Goal: Task Accomplishment & Management: Complete application form

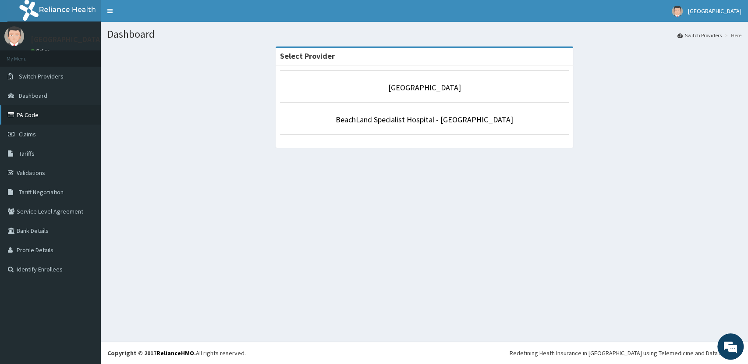
click at [21, 114] on link "PA Code" at bounding box center [50, 114] width 101 height 19
click at [39, 134] on link "Claims" at bounding box center [50, 133] width 101 height 19
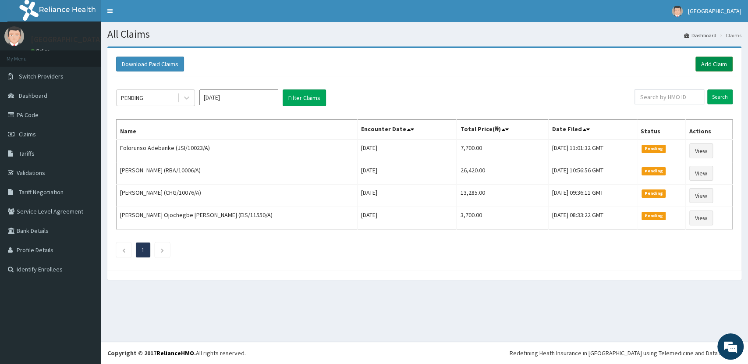
click at [701, 69] on link "Add Claim" at bounding box center [714, 64] width 37 height 15
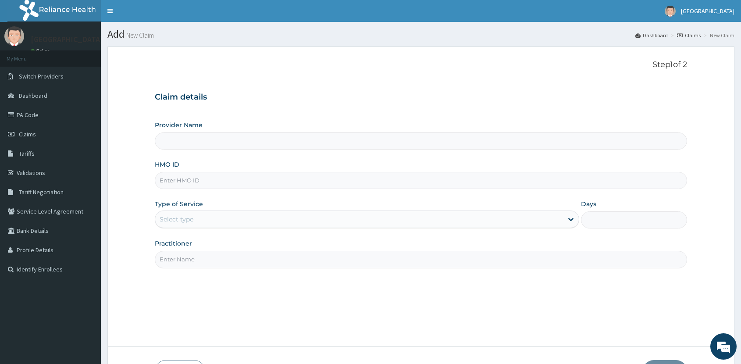
type input "[GEOGRAPHIC_DATA]"
click at [195, 182] on input "HMO ID" at bounding box center [421, 180] width 532 height 17
paste input "HAM/10023/B"
type input "HAM/10023/B"
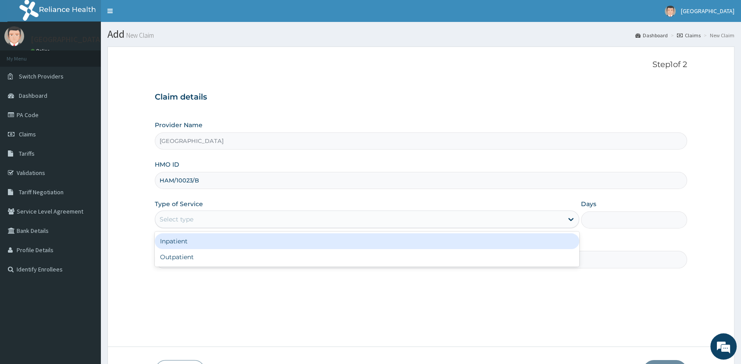
click at [229, 220] on div "Select type" at bounding box center [359, 219] width 408 height 14
click at [235, 243] on div "Inpatient" at bounding box center [367, 241] width 424 height 16
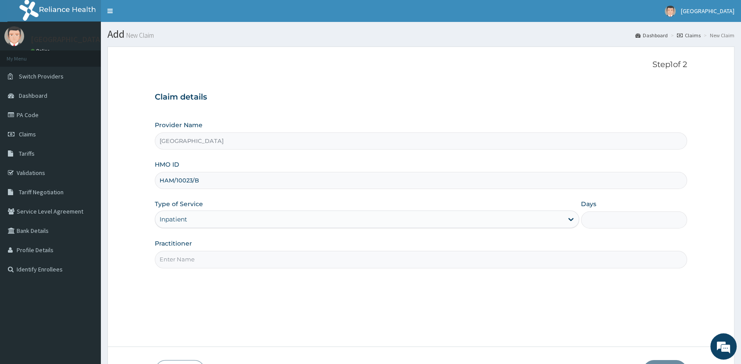
click at [603, 220] on input "Days" at bounding box center [634, 219] width 106 height 17
type input "1"
click at [431, 257] on input "Practitioner" at bounding box center [421, 259] width 532 height 17
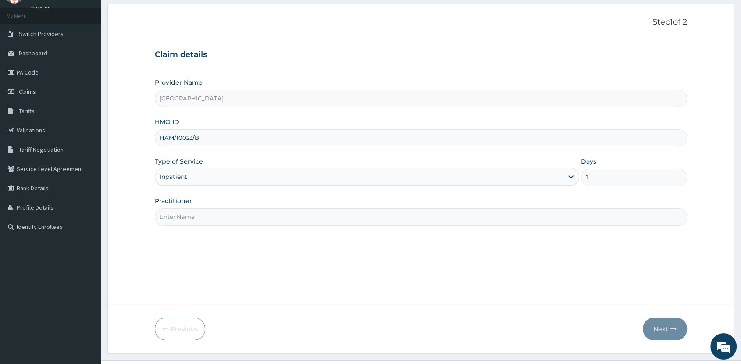
scroll to position [61, 0]
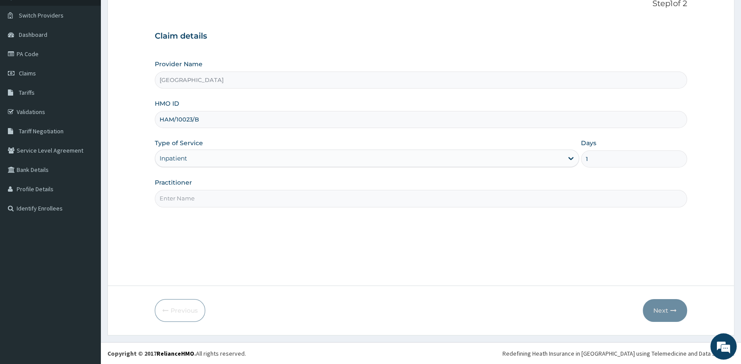
drag, startPoint x: 195, startPoint y: 200, endPoint x: 205, endPoint y: 202, distance: 10.6
click at [195, 200] on input "Practitioner" at bounding box center [421, 198] width 532 height 17
type input "BEACHLAND SPECIALIST HOSPITAL AREPO"
click at [648, 309] on button "Next" at bounding box center [665, 310] width 44 height 23
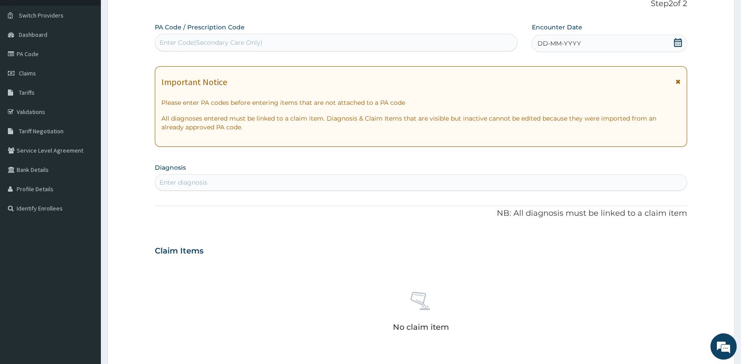
scroll to position [0, 0]
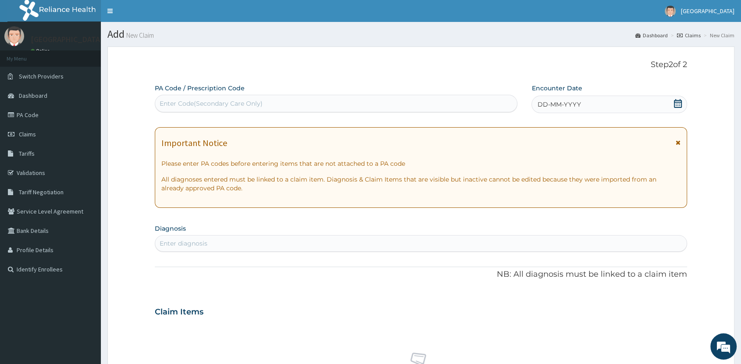
click at [245, 96] on div "Enter Code(Secondary Care Only)" at bounding box center [336, 104] width 362 height 18
click at [266, 104] on div "Enter Code(Secondary Care Only)" at bounding box center [336, 103] width 362 height 14
paste input "PA/B236BA"
type input "PA/B236BA"
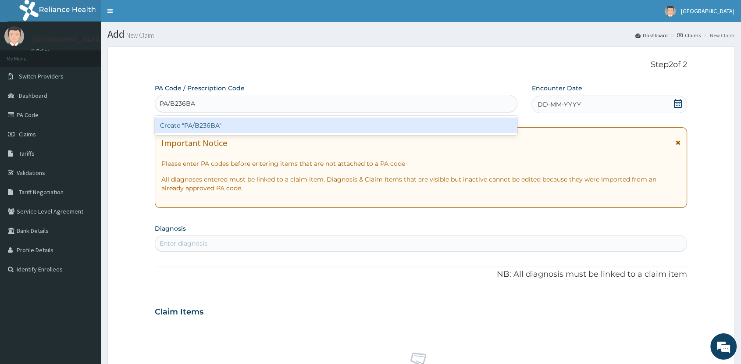
click at [304, 123] on div "Create "PA/B236BA"" at bounding box center [336, 125] width 362 height 16
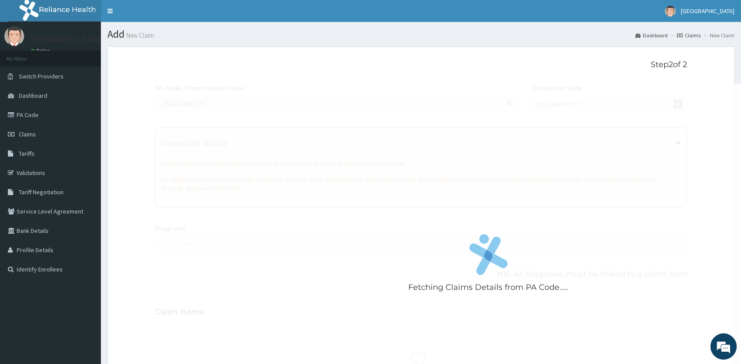
scroll to position [213, 0]
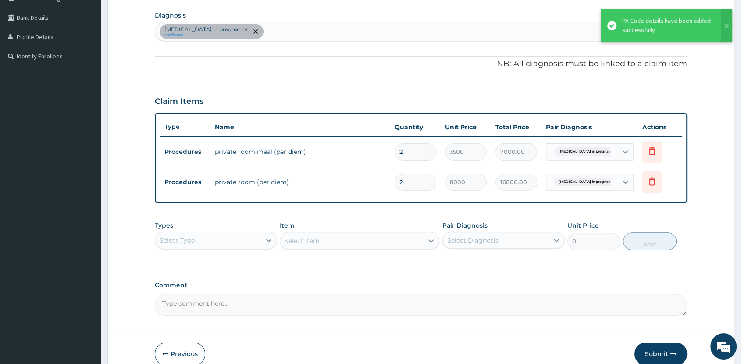
click at [404, 148] on input "2" at bounding box center [415, 151] width 42 height 17
type input "1"
type input "3500.00"
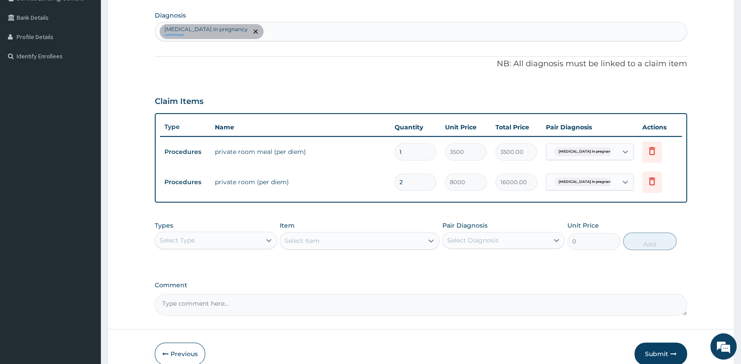
click at [406, 178] on input "2" at bounding box center [415, 182] width 42 height 17
type input "1"
type input "8000.00"
click at [247, 240] on div "Select Type" at bounding box center [208, 240] width 106 height 14
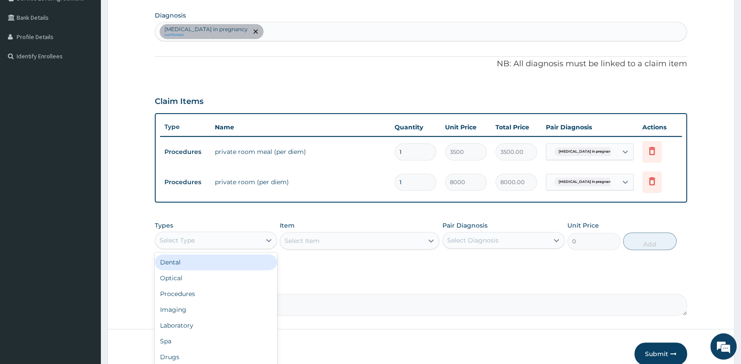
click at [369, 190] on td "private room (per diem)" at bounding box center [300, 182] width 180 height 18
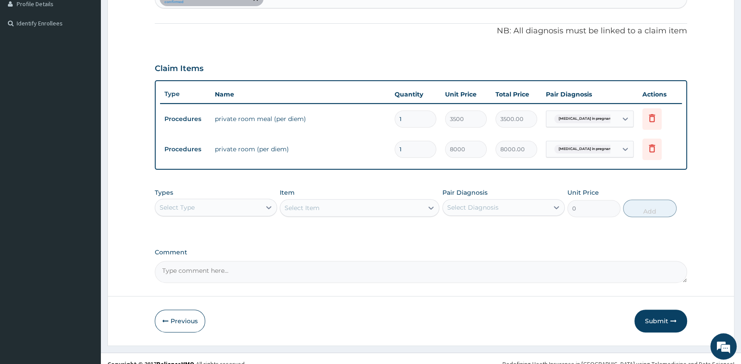
scroll to position [256, 0]
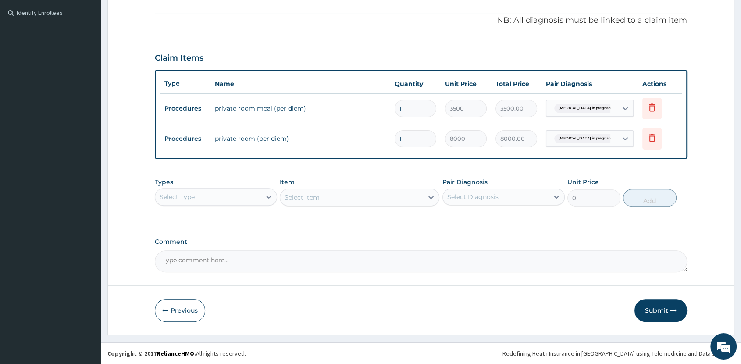
click at [249, 190] on div "Select Type" at bounding box center [208, 197] width 106 height 14
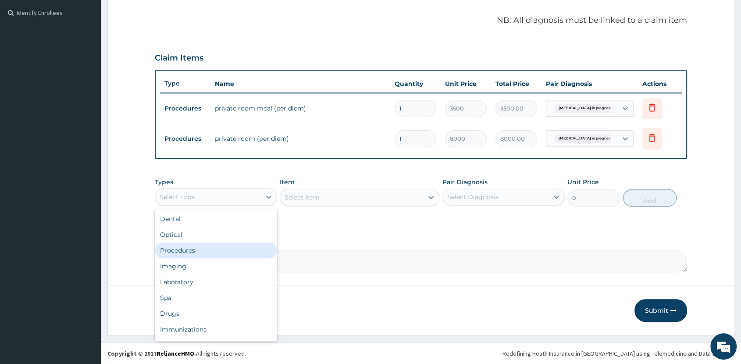
click at [198, 246] on div "Procedures" at bounding box center [216, 250] width 122 height 16
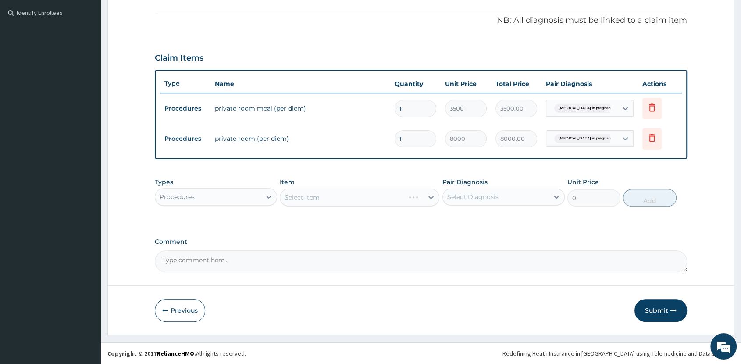
click at [323, 190] on div "Select Item" at bounding box center [360, 197] width 160 height 18
click at [332, 198] on div "Select Item" at bounding box center [360, 197] width 160 height 18
click at [490, 195] on div "Select Diagnosis" at bounding box center [472, 196] width 51 height 9
click at [488, 217] on label "Nausea and vomiting in pregnancy" at bounding box center [506, 218] width 99 height 9
checkbox input "true"
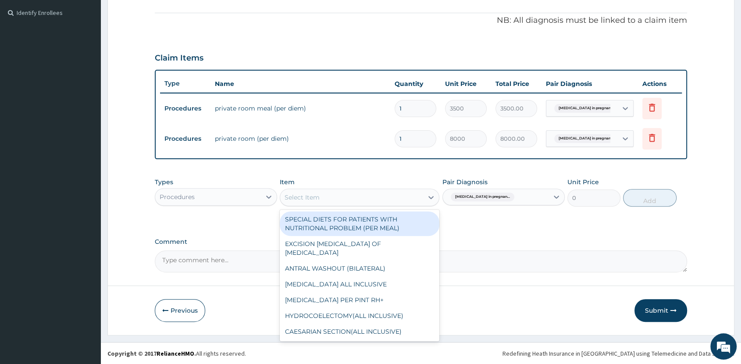
click at [366, 197] on div "Select Item" at bounding box center [351, 197] width 143 height 14
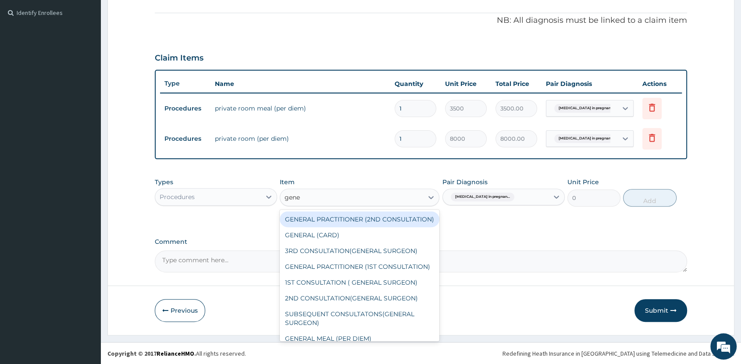
type input "gener"
drag, startPoint x: 354, startPoint y: 246, endPoint x: 387, endPoint y: 229, distance: 37.4
click at [387, 229] on div "GENERAL PRACTITIONER (2ND CONSULTATION) GENERAL (CARD) 3RD CONSULTATION(GENERAL…" at bounding box center [360, 275] width 160 height 131
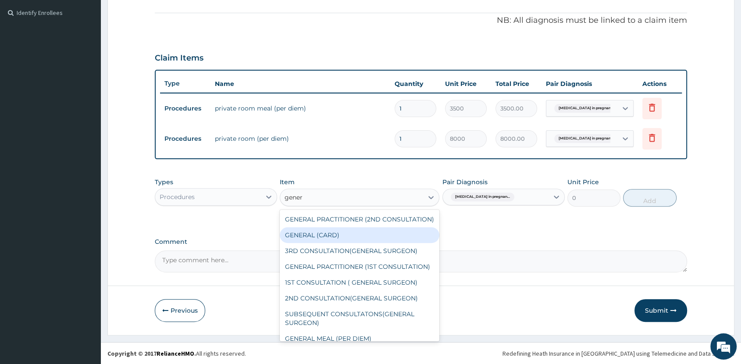
click at [364, 236] on div "GENERAL (CARD)" at bounding box center [360, 235] width 160 height 16
type input "500"
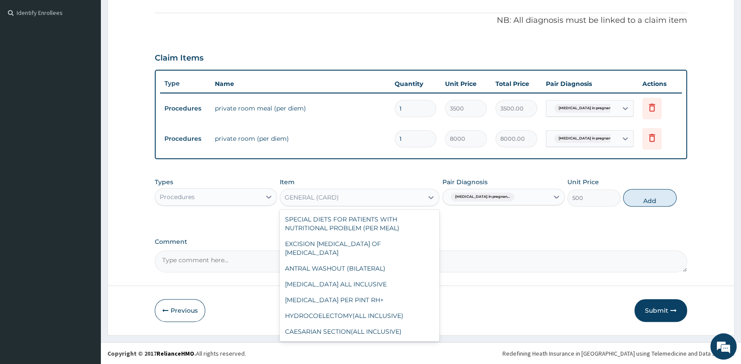
click at [361, 196] on div "GENERAL (CARD)" at bounding box center [351, 197] width 143 height 14
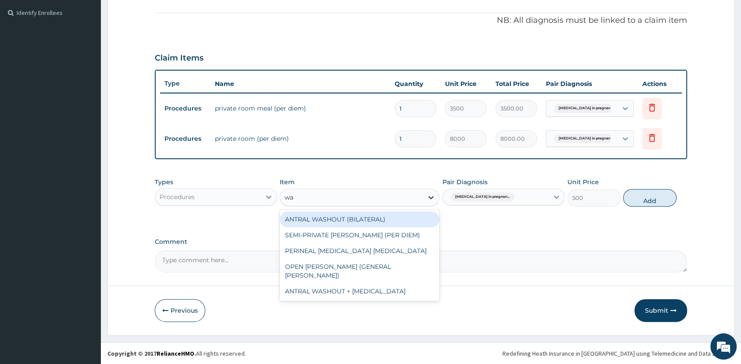
scroll to position [0, 0]
type input "war"
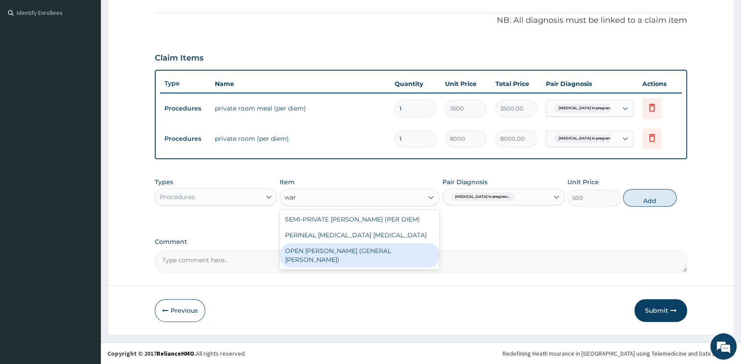
click at [348, 252] on div "OPEN WARD (GENERAL WARD)" at bounding box center [360, 255] width 160 height 25
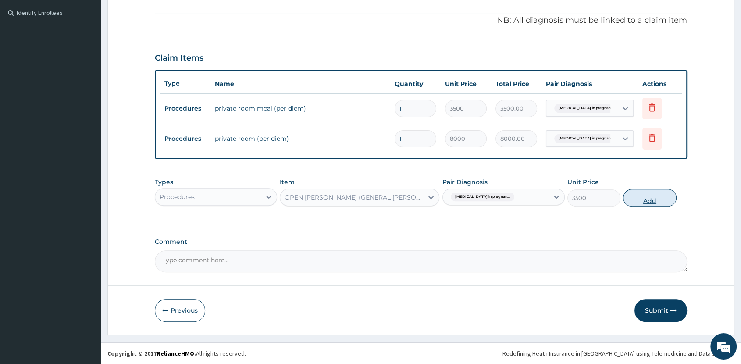
click at [632, 202] on button "Add" at bounding box center [649, 198] width 53 height 18
type input "0"
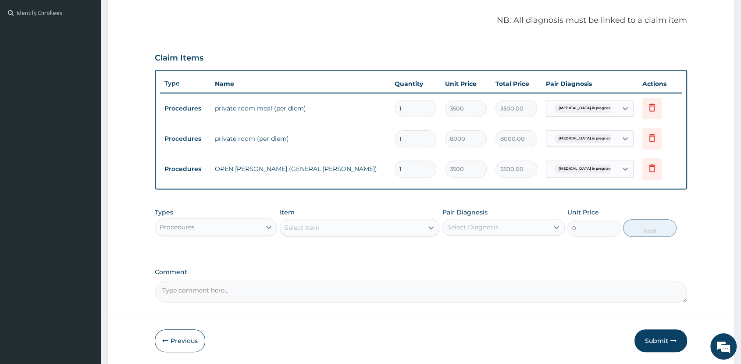
click at [354, 226] on div "Select Item" at bounding box center [351, 227] width 143 height 14
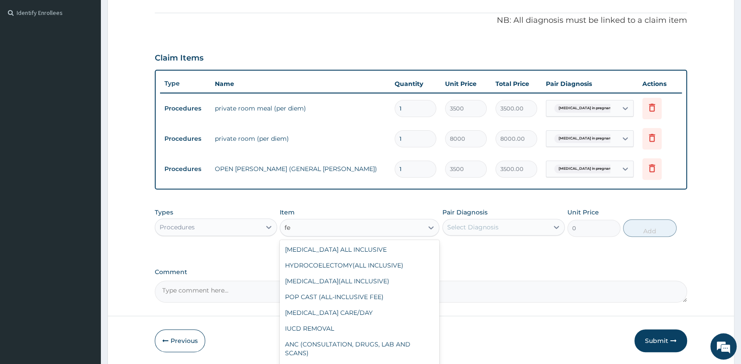
type input "f"
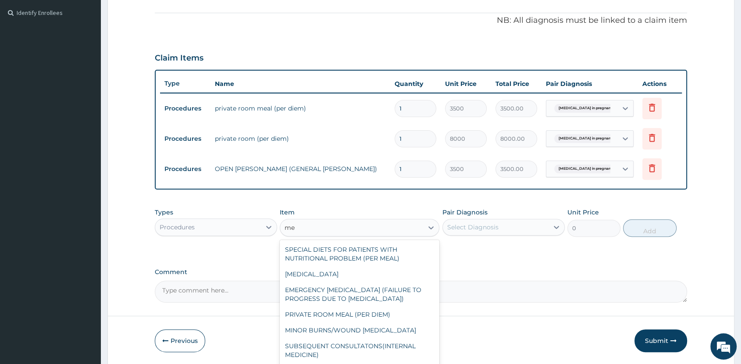
type input "mea"
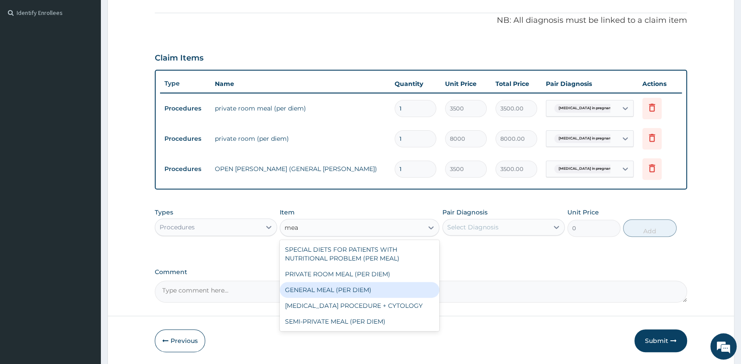
click at [362, 288] on div "GENERAL MEAL (PER DIEM)" at bounding box center [360, 290] width 160 height 16
type input "3000"
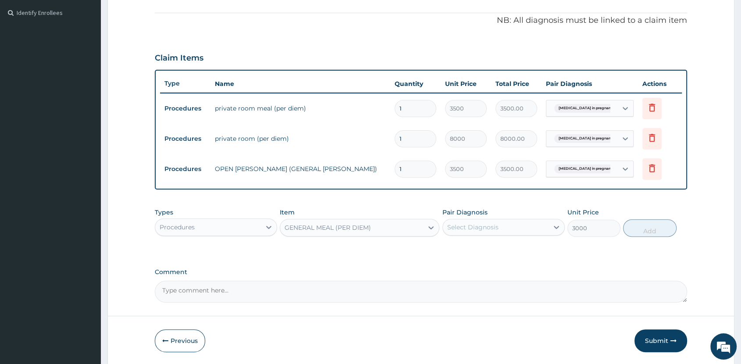
click at [501, 224] on div "Select Diagnosis" at bounding box center [496, 227] width 106 height 14
click at [486, 253] on label "Nausea and vomiting in pregnancy" at bounding box center [506, 248] width 99 height 9
checkbox input "true"
click at [658, 234] on button "Add" at bounding box center [649, 228] width 53 height 18
type input "0"
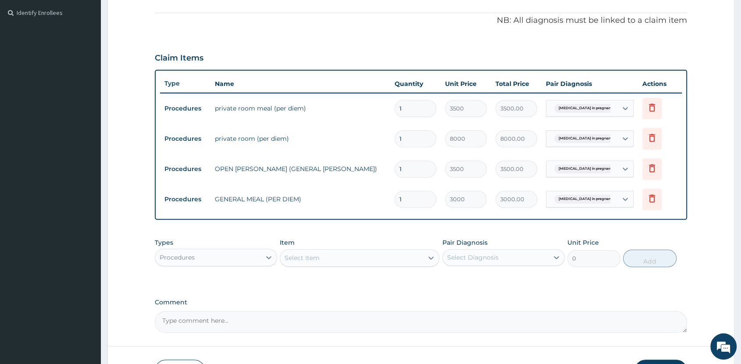
click at [408, 137] on input "1" at bounding box center [415, 138] width 42 height 17
click at [416, 109] on input "1" at bounding box center [415, 108] width 42 height 17
click at [411, 141] on input "1" at bounding box center [415, 138] width 42 height 17
click at [407, 107] on input "1" at bounding box center [415, 108] width 42 height 17
type input "0"
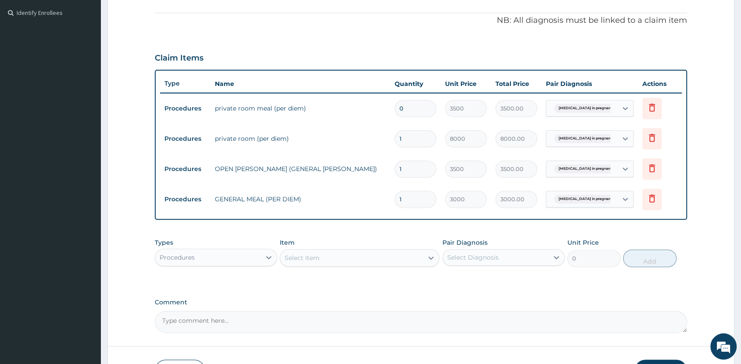
type input "0.00"
type input "1"
type input "3500.00"
click at [354, 153] on tr "Procedures private room (per diem) 1 8000 8000.00 Nausea and vomiting in pregna…" at bounding box center [421, 139] width 522 height 30
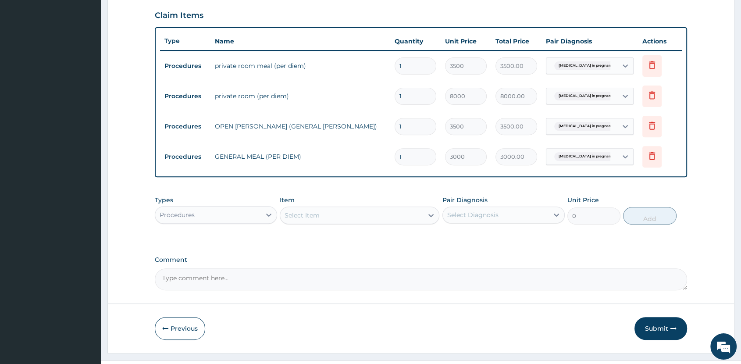
scroll to position [318, 0]
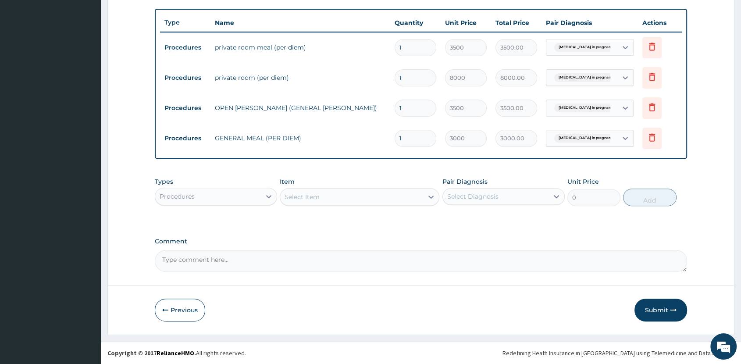
click at [235, 196] on div "Procedures" at bounding box center [208, 196] width 106 height 14
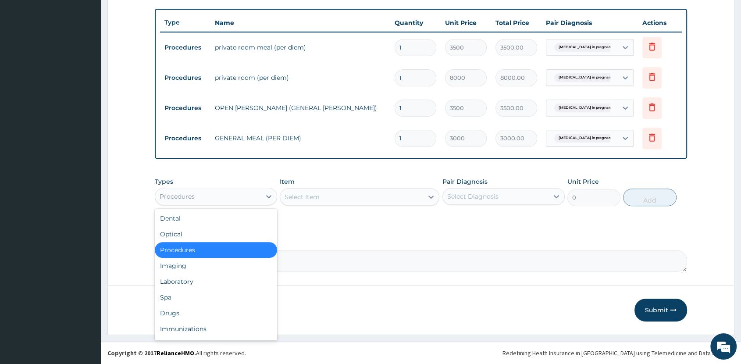
click at [420, 194] on div "Select Item" at bounding box center [351, 197] width 143 height 14
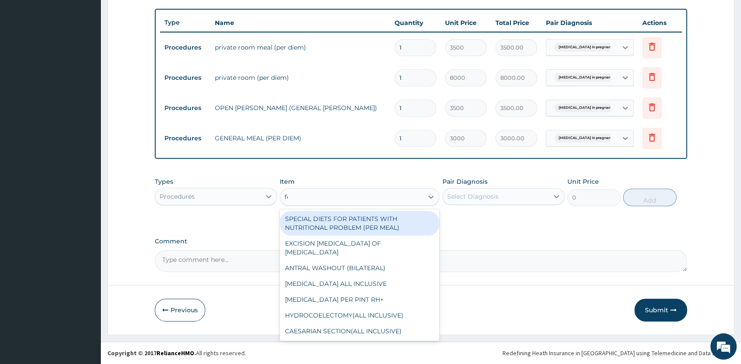
type input "fee"
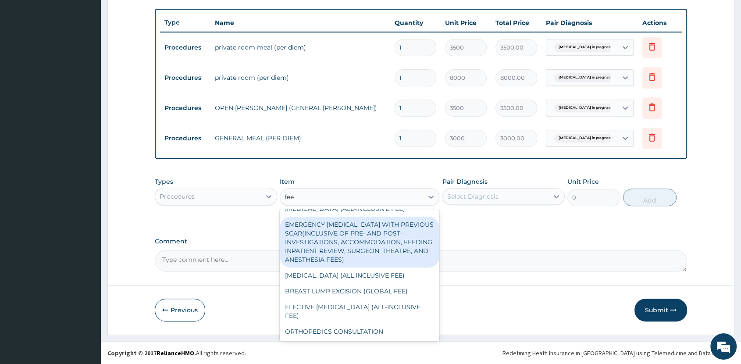
scroll to position [0, 0]
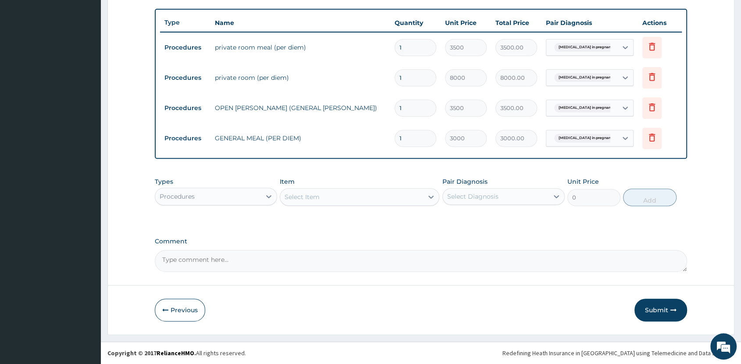
drag, startPoint x: 320, startPoint y: 198, endPoint x: 245, endPoint y: 207, distance: 74.6
click at [245, 207] on div "Types Procedures Item option GENERAL MEAL (PER DIEM), selected. Select is focus…" at bounding box center [421, 192] width 532 height 38
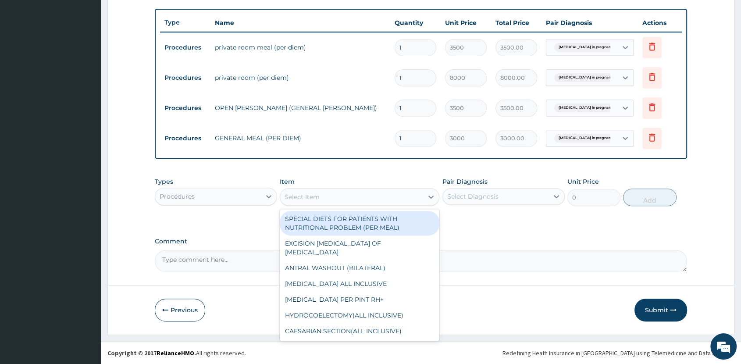
click at [303, 193] on div "Select Item" at bounding box center [301, 196] width 35 height 9
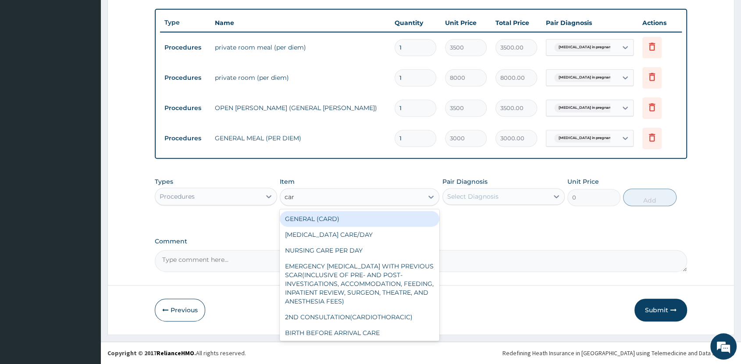
type input "care"
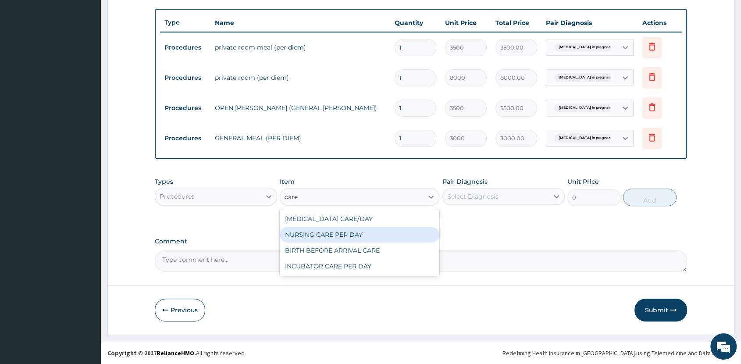
click at [327, 233] on div "NURSING CARE PER DAY" at bounding box center [360, 235] width 160 height 16
type input "1000"
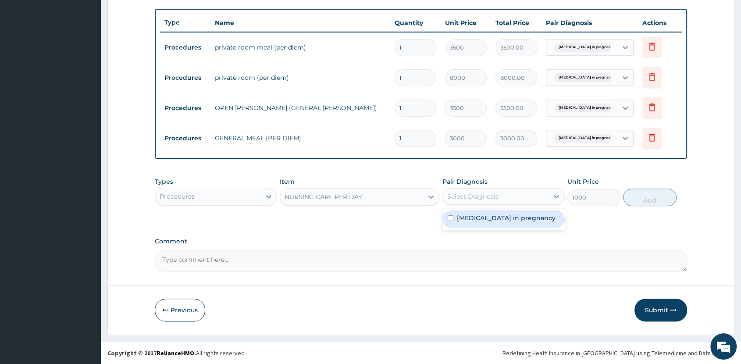
click at [505, 196] on div "Select Diagnosis" at bounding box center [496, 196] width 106 height 14
click at [498, 222] on label "Nausea and vomiting in pregnancy" at bounding box center [506, 217] width 99 height 9
checkbox input "true"
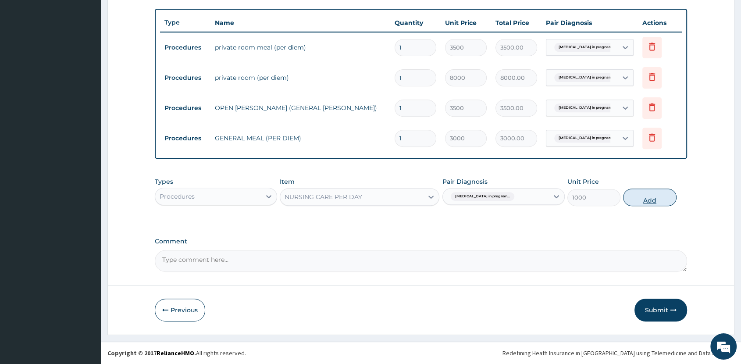
click at [650, 195] on button "Add" at bounding box center [649, 197] width 53 height 18
type input "0"
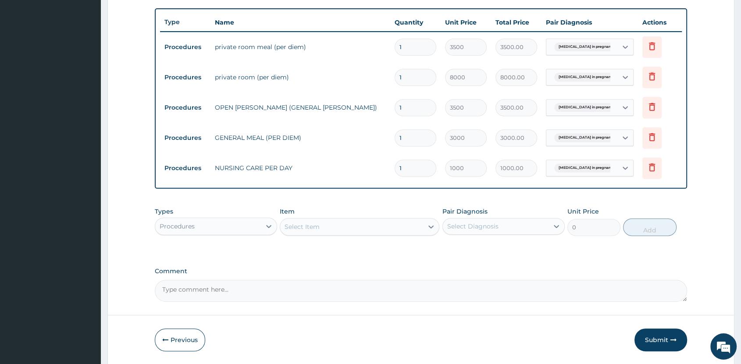
click at [333, 223] on div "Select Item" at bounding box center [351, 227] width 143 height 14
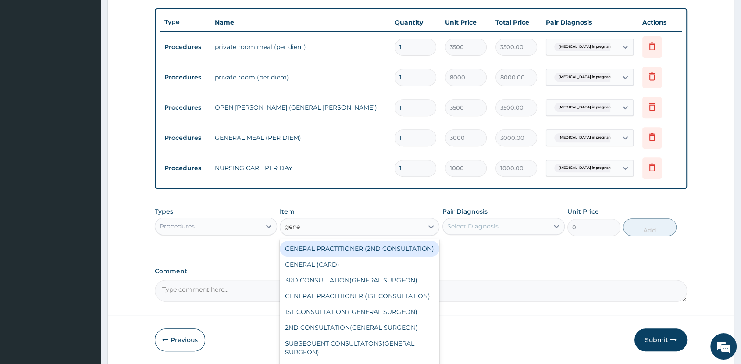
type input "gener"
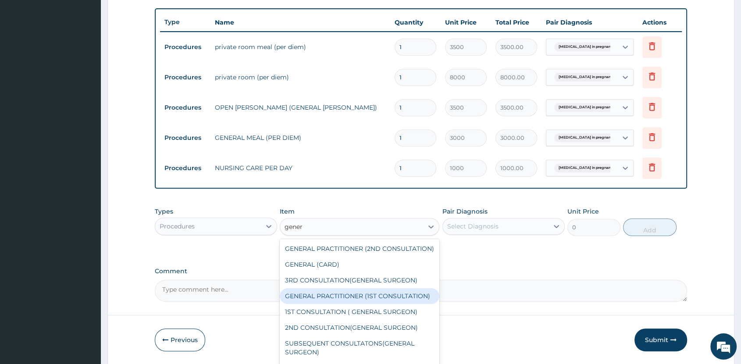
click at [369, 304] on div "GENERAL PRACTITIONER (1ST CONSULTATION)" at bounding box center [360, 296] width 160 height 16
type input "2000"
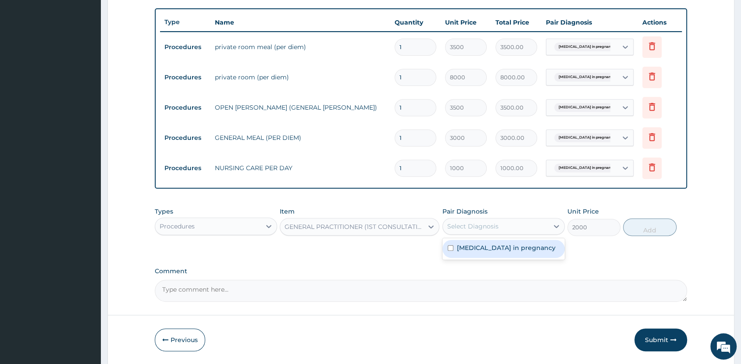
click at [505, 230] on div "Select Diagnosis" at bounding box center [496, 226] width 106 height 14
click at [493, 250] on label "Nausea and vomiting in pregnancy" at bounding box center [506, 247] width 99 height 9
checkbox input "true"
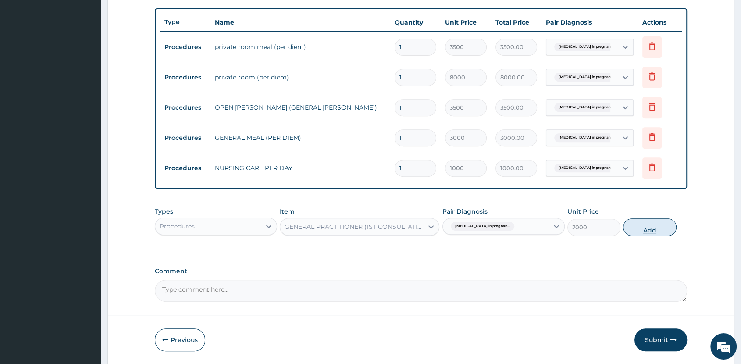
click at [639, 231] on button "Add" at bounding box center [649, 227] width 53 height 18
type input "0"
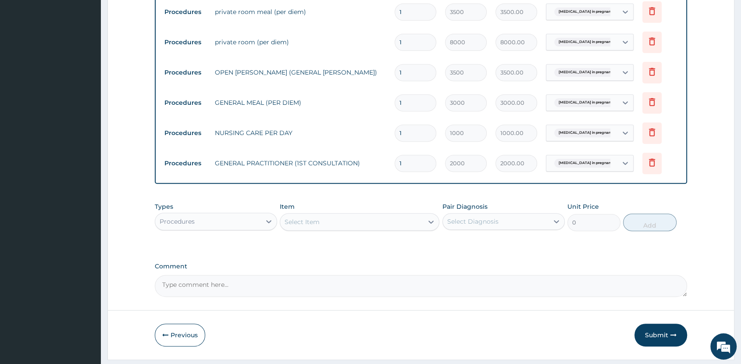
scroll to position [379, 0]
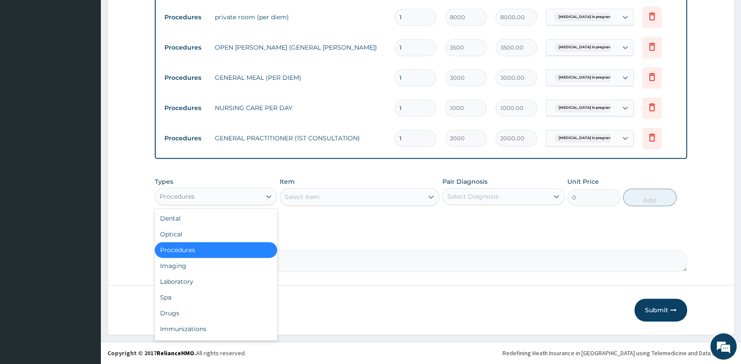
click at [229, 193] on div "Procedures" at bounding box center [208, 196] width 106 height 14
click at [181, 313] on div "Drugs" at bounding box center [216, 313] width 122 height 16
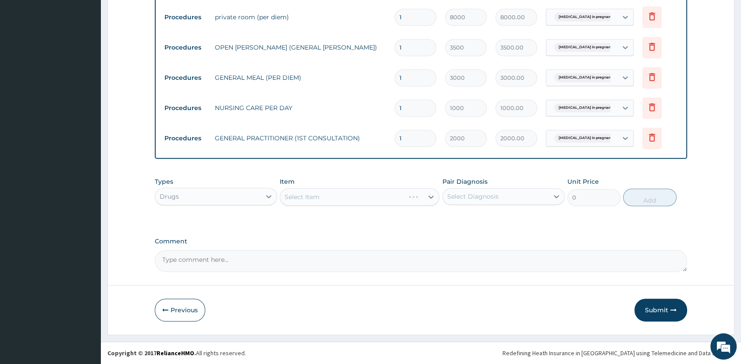
drag, startPoint x: 460, startPoint y: 191, endPoint x: 457, endPoint y: 206, distance: 16.1
click at [461, 190] on div "Select Diagnosis" at bounding box center [496, 196] width 106 height 14
click at [455, 225] on div "Nausea and vomiting in pregnancy" at bounding box center [503, 219] width 122 height 18
checkbox input "true"
click at [342, 199] on div "Select Item" at bounding box center [360, 197] width 160 height 18
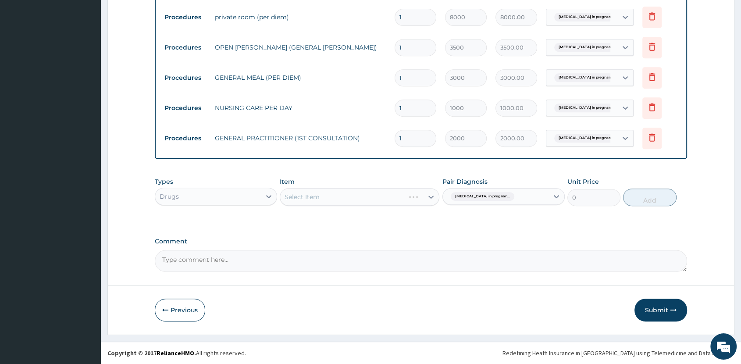
click at [356, 202] on div "Select Item" at bounding box center [360, 197] width 160 height 18
click at [355, 200] on div "Select Item" at bounding box center [351, 197] width 143 height 14
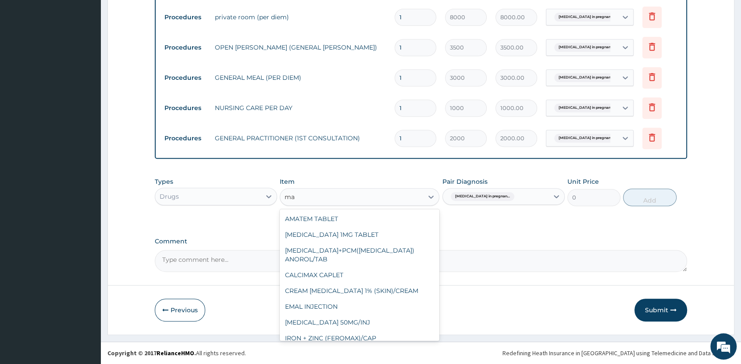
type input "m"
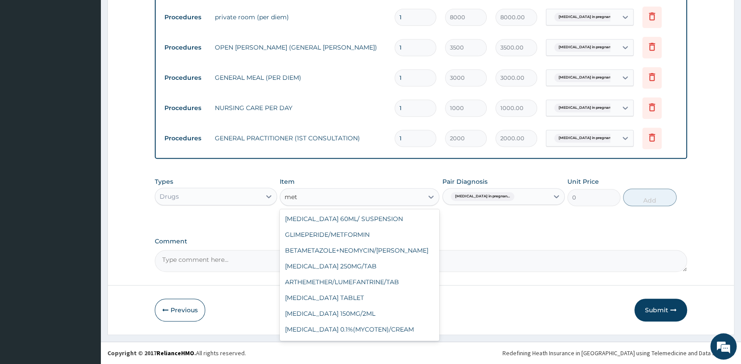
type input "meto"
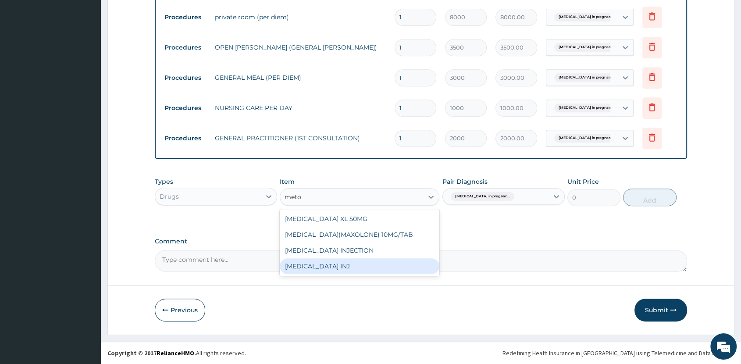
click at [354, 264] on div "METOCLOPRAMIDE INJ" at bounding box center [360, 266] width 160 height 16
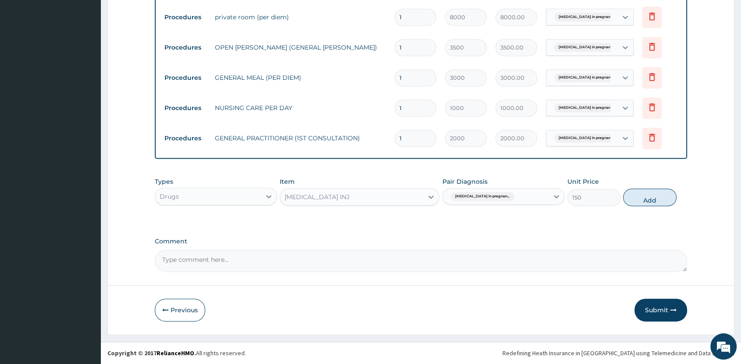
click at [642, 193] on button "Add" at bounding box center [649, 197] width 53 height 18
type input "0"
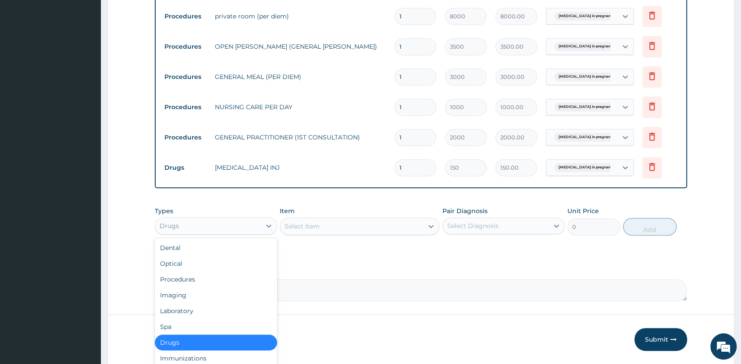
click at [249, 231] on div "Drugs" at bounding box center [208, 226] width 106 height 14
click at [320, 227] on div "Select Item" at bounding box center [351, 226] width 143 height 14
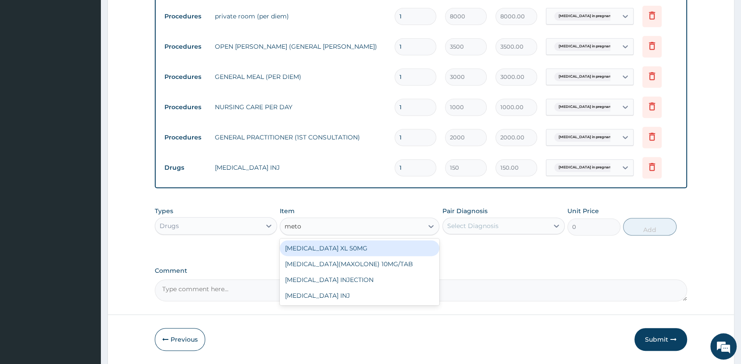
type input "metoc"
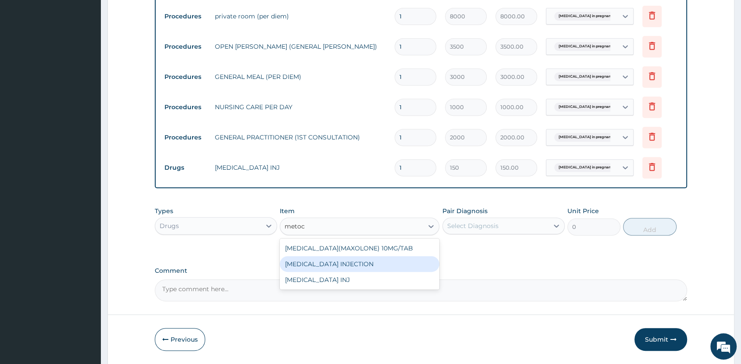
click at [343, 265] on div "METOCLOPRAMIDE INJECTION" at bounding box center [360, 264] width 160 height 16
type input "500"
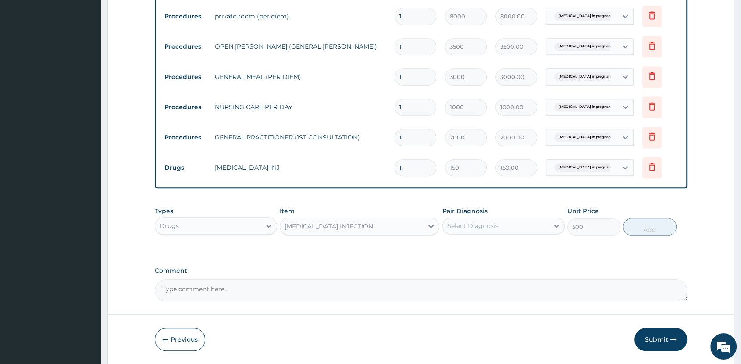
click at [506, 231] on div "Select Diagnosis" at bounding box center [496, 226] width 106 height 14
click at [493, 252] on label "Nausea and vomiting in pregnancy" at bounding box center [506, 247] width 99 height 9
checkbox input "true"
click at [633, 231] on button "Add" at bounding box center [649, 227] width 53 height 18
type input "0"
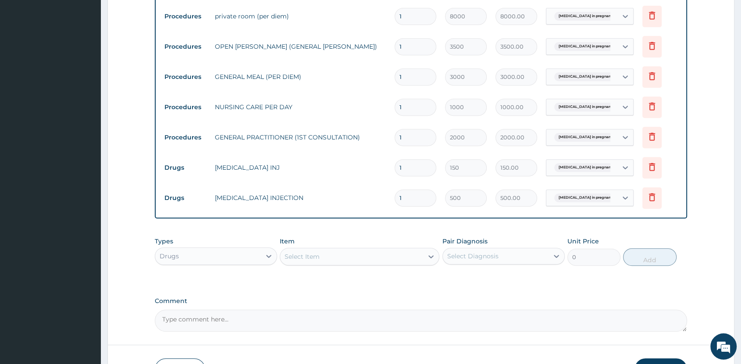
click at [414, 203] on input "1" at bounding box center [415, 197] width 42 height 17
type input "2"
type input "1000.00"
click at [650, 169] on icon at bounding box center [652, 167] width 6 height 8
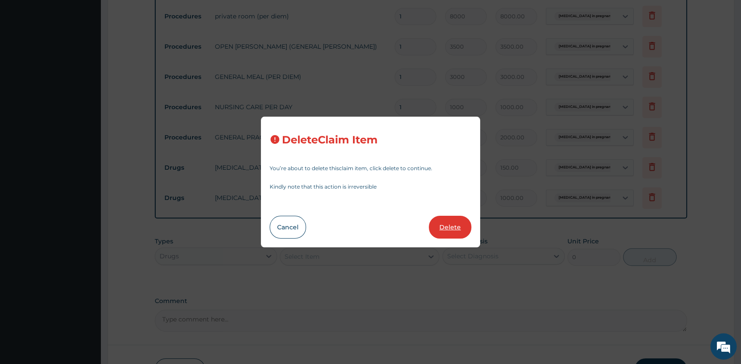
click at [435, 232] on button "Delete" at bounding box center [450, 227] width 43 height 23
type input "2"
type input "500"
type input "1000.00"
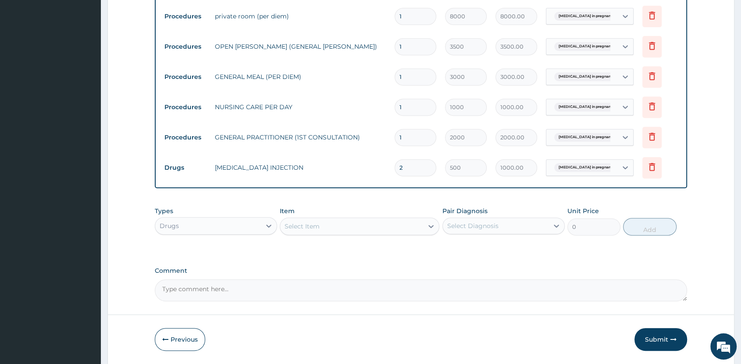
click at [329, 227] on div "Select Item" at bounding box center [351, 226] width 143 height 14
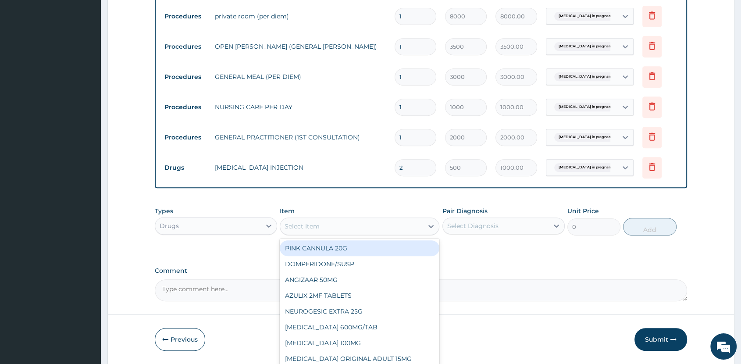
type input "n"
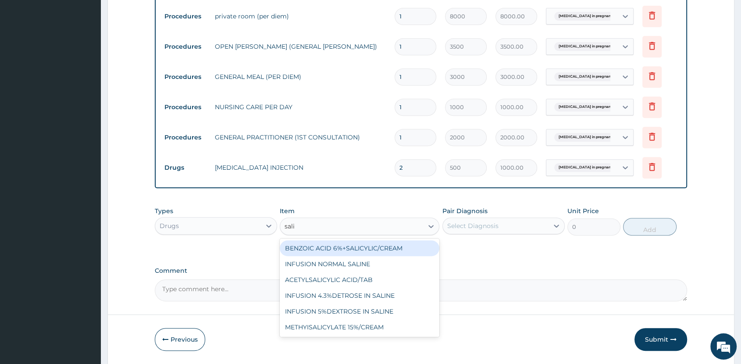
type input "salin"
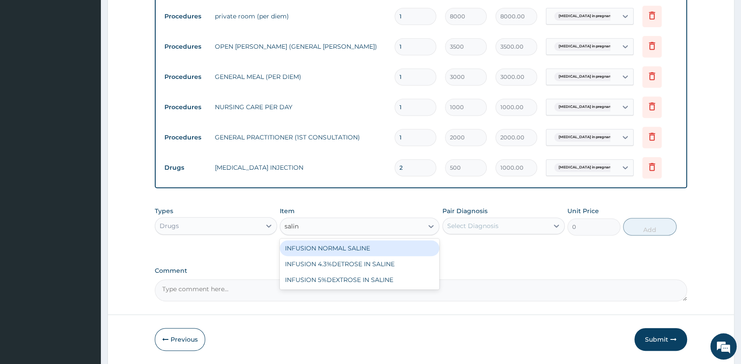
click at [360, 246] on div "INFUSION NORMAL SALINE" at bounding box center [360, 248] width 160 height 16
type input "1500"
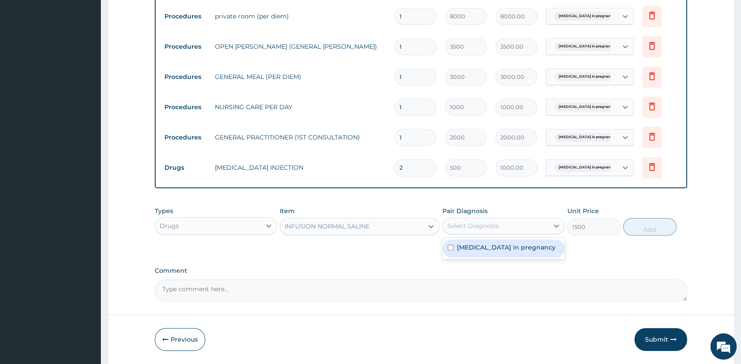
click at [515, 225] on div "Select Diagnosis" at bounding box center [496, 226] width 106 height 14
click at [497, 252] on label "Nausea and vomiting in pregnancy" at bounding box center [506, 247] width 99 height 9
checkbox input "true"
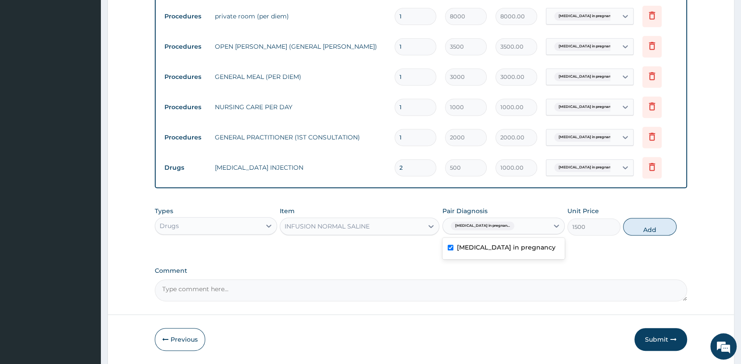
click at [637, 231] on button "Add" at bounding box center [649, 227] width 53 height 18
type input "0"
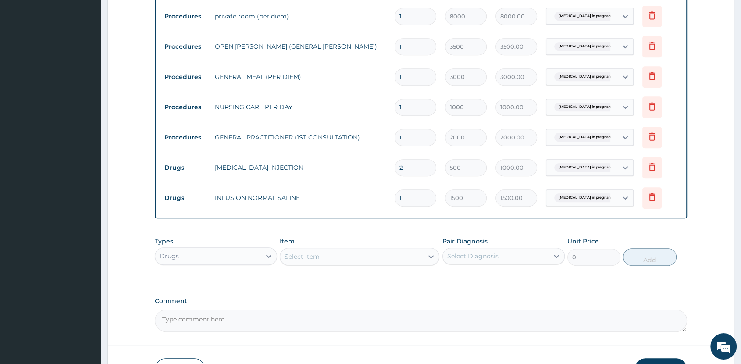
type input "2"
type input "3000.00"
click at [319, 256] on div "Select Item" at bounding box center [351, 256] width 143 height 14
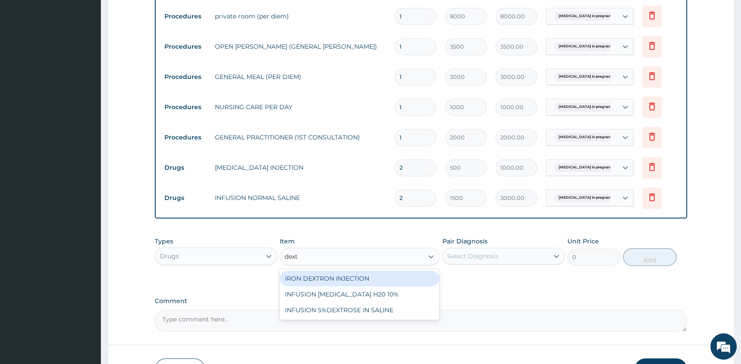
type input "dextr"
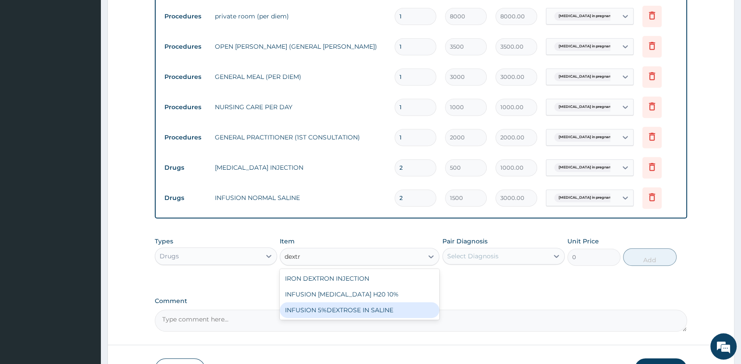
click at [357, 316] on div "INFUSION 5%DEXTROSE IN SALINE" at bounding box center [360, 310] width 160 height 16
type input "1500"
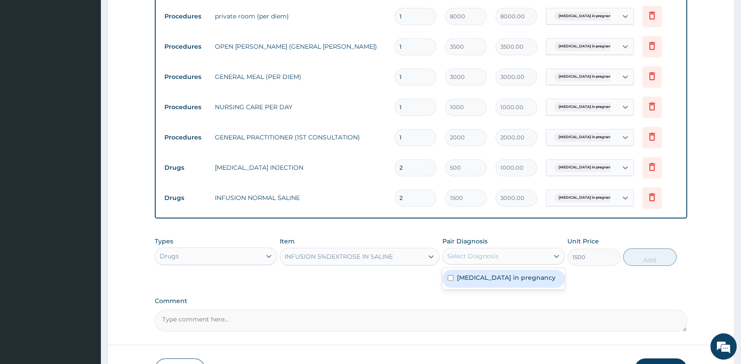
click at [506, 260] on div "Select Diagnosis" at bounding box center [496, 256] width 106 height 14
click at [501, 288] on div "Nausea and vomiting in pregnancy" at bounding box center [503, 279] width 122 height 18
checkbox input "true"
click at [633, 260] on button "Add" at bounding box center [649, 257] width 53 height 18
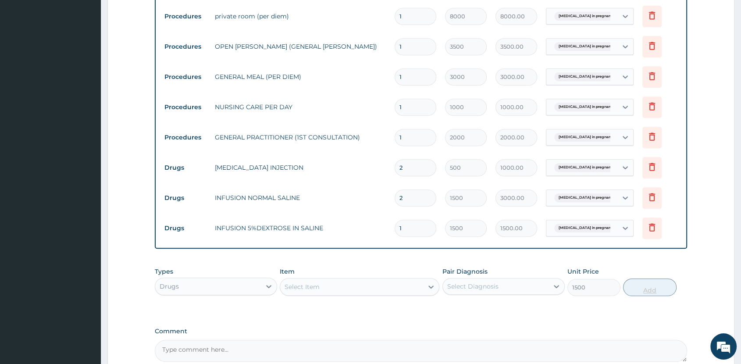
type input "0"
type input "2"
type input "3000.00"
click at [295, 282] on div "Select Item" at bounding box center [351, 287] width 143 height 14
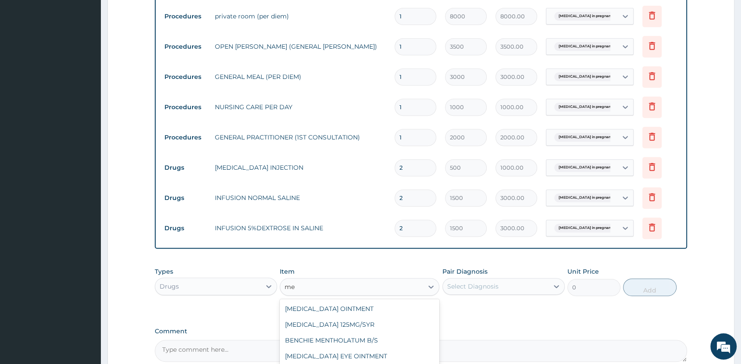
type input "m"
type input "c"
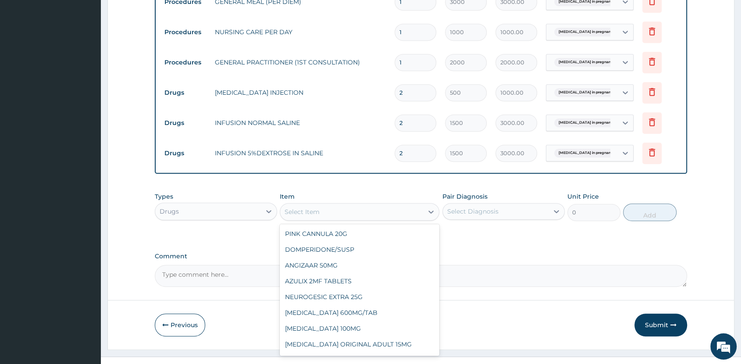
scroll to position [470, 0]
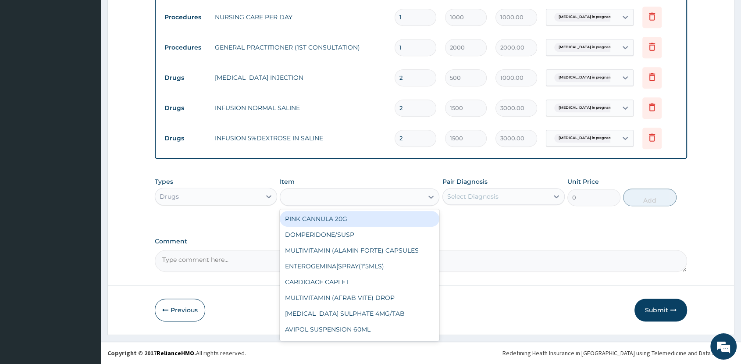
type input "p"
type input "maxol"
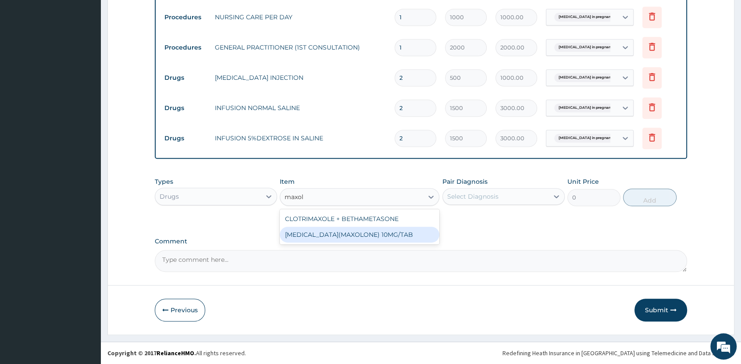
click at [394, 235] on div "METOCLOPRAMIDE(MAXOLONE) 10MG/TAB" at bounding box center [360, 235] width 160 height 16
type input "13.11999988555908"
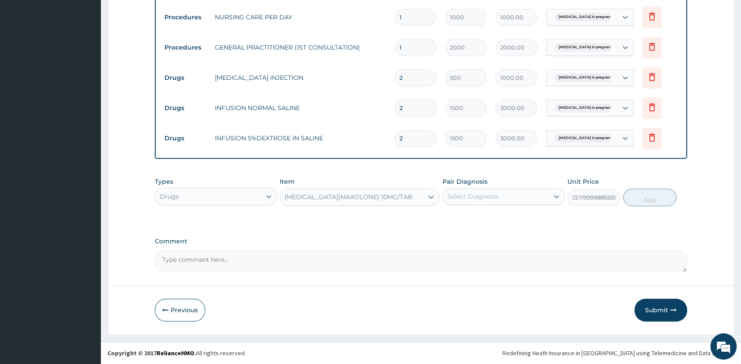
click at [379, 201] on div "METOCLOPRAMIDE(MAXOLONE) 10MG/TAB" at bounding box center [351, 197] width 143 height 14
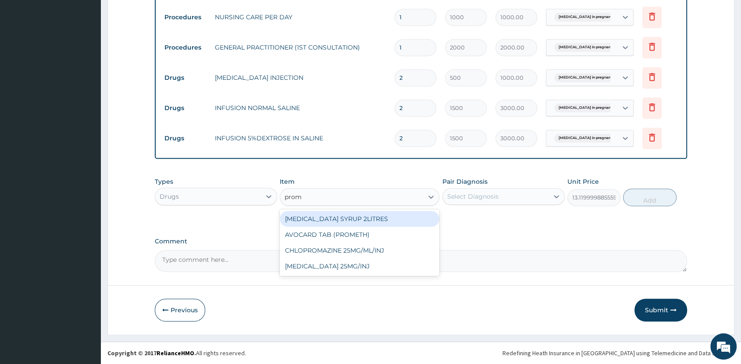
scroll to position [0, 0]
type input "prome"
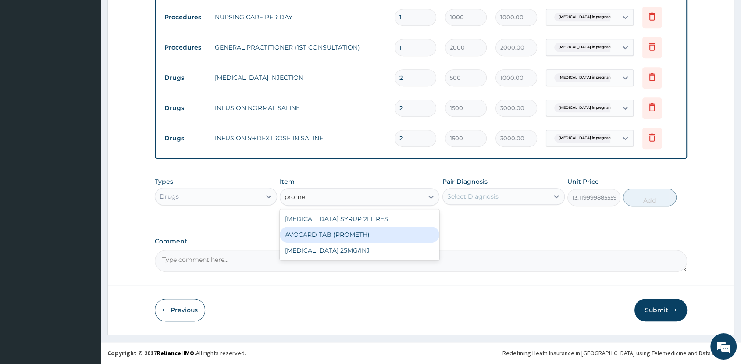
click at [374, 238] on div "AVOCARD TAB (PROMETH)" at bounding box center [360, 235] width 160 height 16
type input "8.399999618530273"
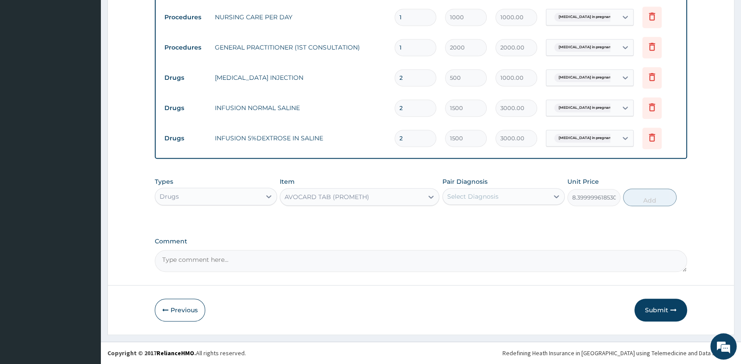
click at [374, 202] on div "AVOCARD TAB (PROMETH)" at bounding box center [351, 197] width 143 height 14
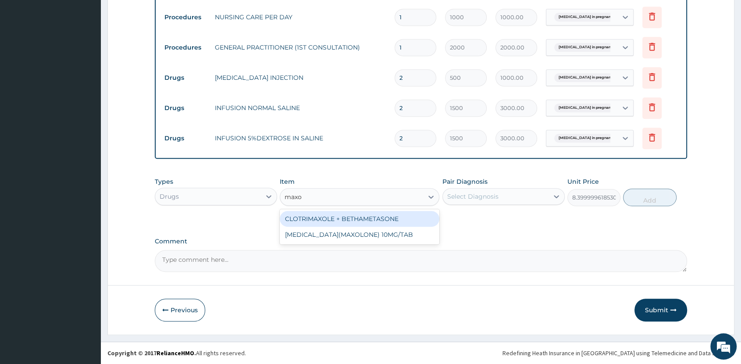
type input "maxol"
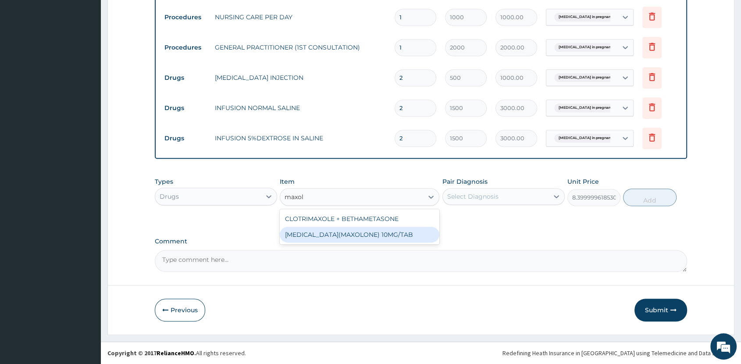
click at [368, 235] on div "METOCLOPRAMIDE(MAXOLONE) 10MG/TAB" at bounding box center [360, 235] width 160 height 16
type input "13.11999988555908"
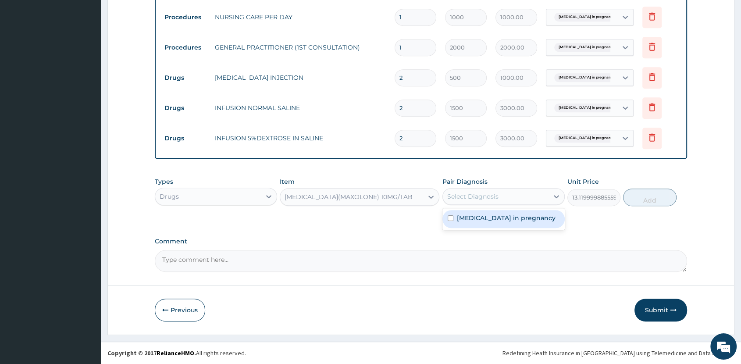
click at [508, 198] on div "Select Diagnosis" at bounding box center [496, 196] width 106 height 14
click at [504, 220] on label "Nausea and vomiting in pregnancy" at bounding box center [506, 217] width 99 height 9
checkbox input "true"
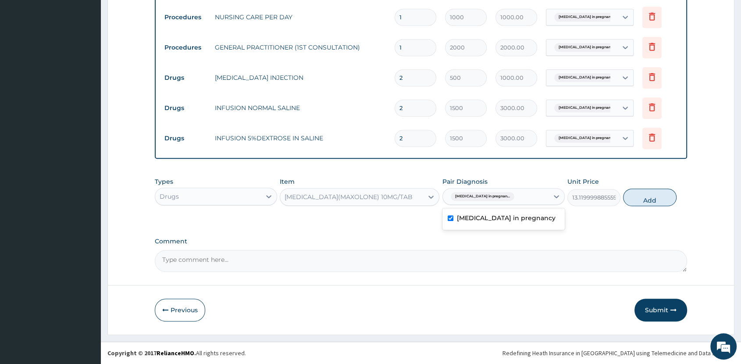
click at [642, 196] on button "Add" at bounding box center [649, 197] width 53 height 18
type input "0"
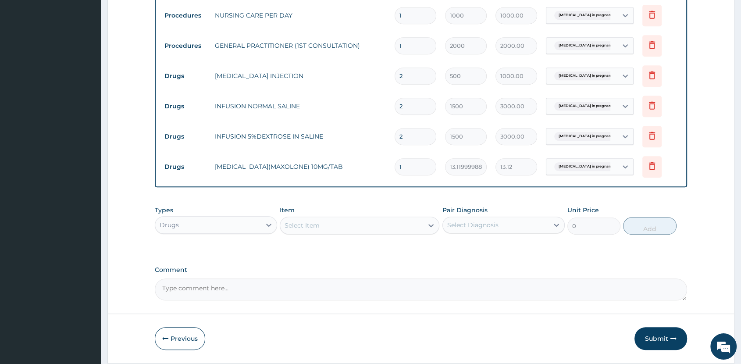
type input "10"
type input "131.20"
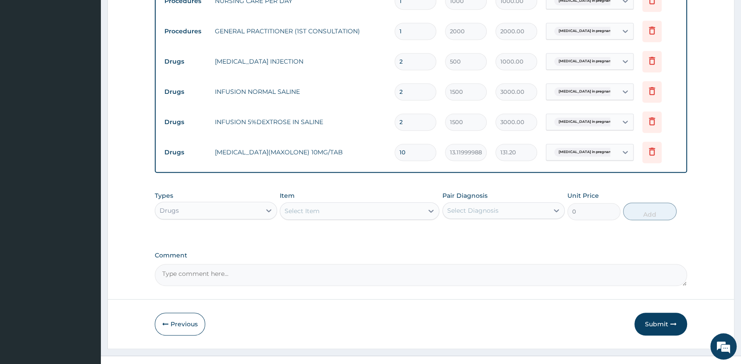
scroll to position [501, 0]
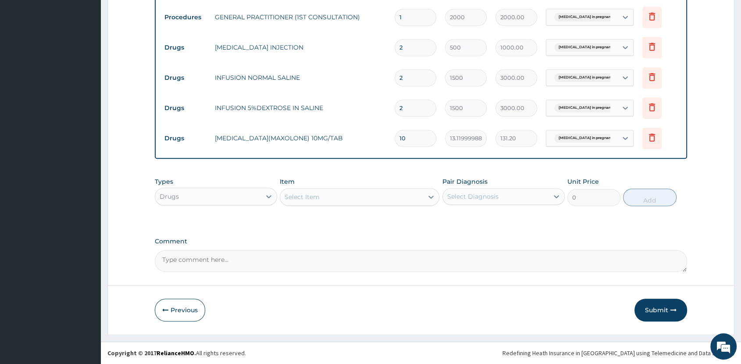
type input "10"
drag, startPoint x: 222, startPoint y: 260, endPoint x: 221, endPoint y: 255, distance: 4.9
click at [221, 259] on textarea "Comment" at bounding box center [421, 261] width 532 height 22
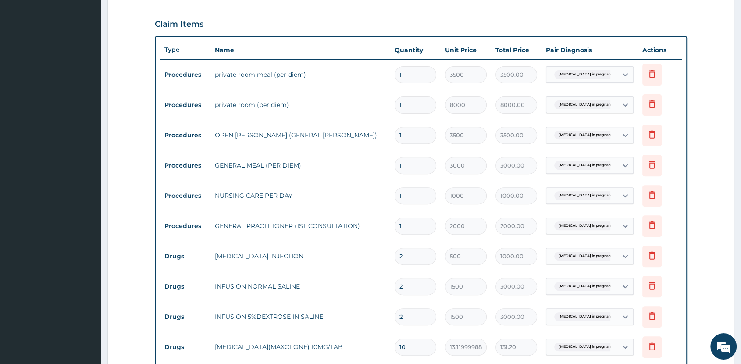
scroll to position [274, 0]
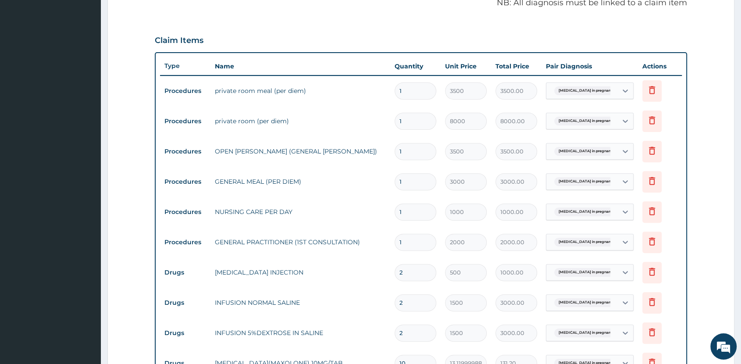
type textarea "Enrollee is covered for general ward not private ward. Thanks"
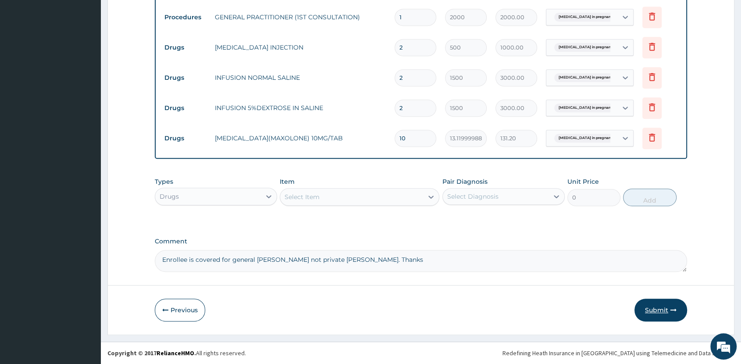
click at [652, 317] on button "Submit" at bounding box center [660, 309] width 53 height 23
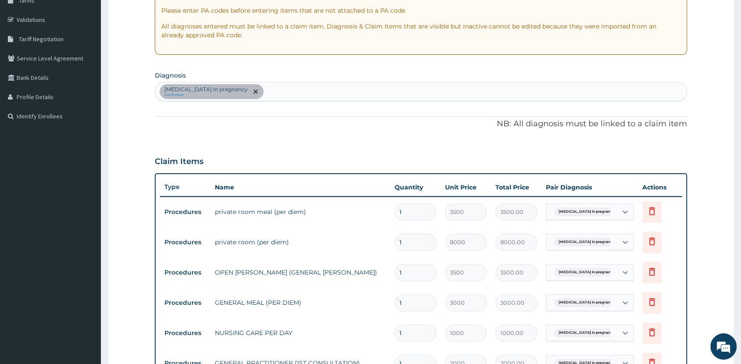
scroll to position [46, 0]
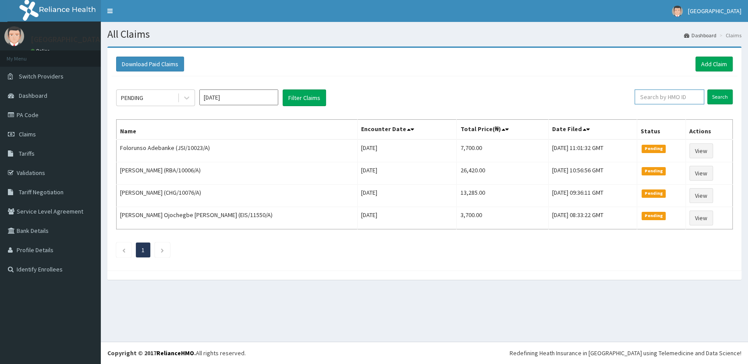
click at [659, 99] on input "text" at bounding box center [670, 96] width 70 height 15
paste input "HAM/10023/B"
type input "HAM/10023/B"
click at [714, 101] on input "Search" at bounding box center [719, 96] width 25 height 15
